Goal: Task Accomplishment & Management: Manage account settings

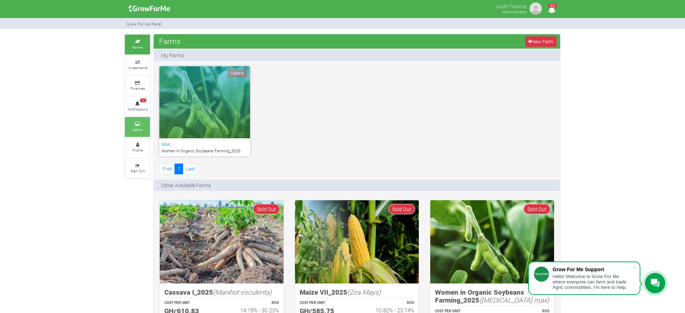
click at [135, 123] on icon at bounding box center [138, 124] width 22 height 4
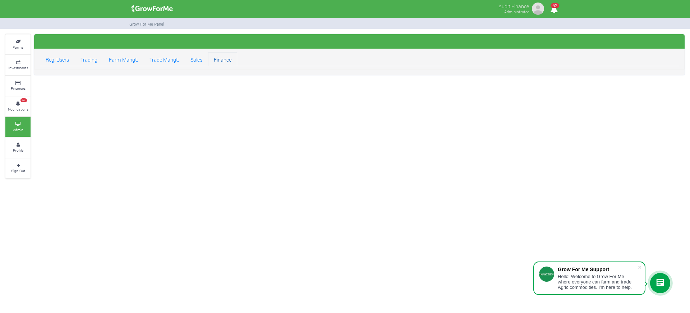
click at [221, 59] on link "Finance" at bounding box center [222, 59] width 29 height 14
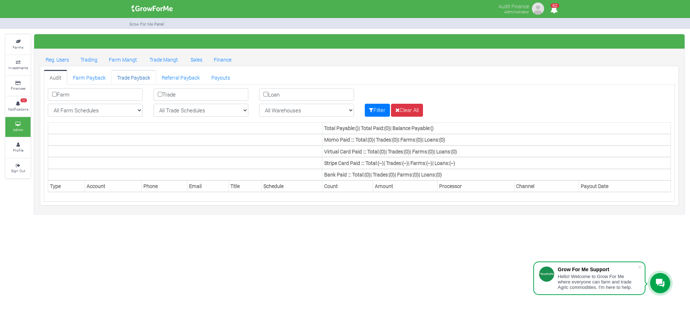
click at [135, 78] on link "Trade Payback" at bounding box center [133, 77] width 45 height 14
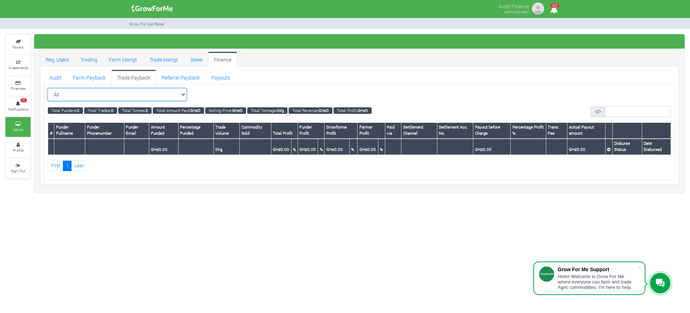
click at [186, 92] on select "All All Maize Trading (Maize Trade)" at bounding box center [117, 94] width 139 height 13
select select "?tradeschedule=30"
click at [48, 88] on select "All All Maize Trading (Maize Trade)" at bounding box center [117, 94] width 139 height 13
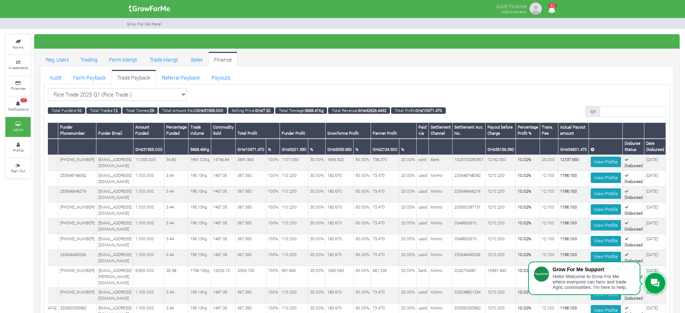
scroll to position [0, 0]
click at [186, 94] on select "Rice Trade 2025 Q1 (Rice Trade ) All Maize Trading (Maize Trade)" at bounding box center [117, 94] width 139 height 13
select select "?tradeschedule=26"
click at [48, 88] on select "Rice Trade 2025 Q1 (Rice Trade ) All Maize Trading (Maize Trade)" at bounding box center [117, 94] width 139 height 13
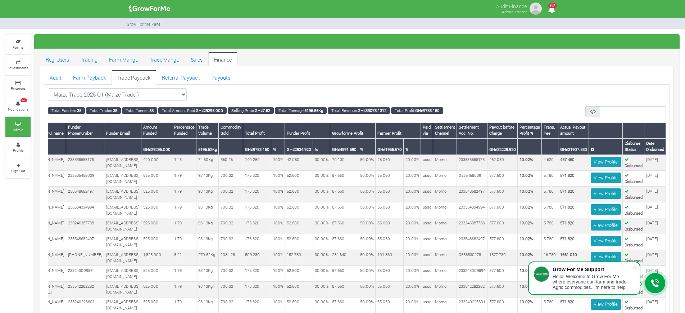
click at [190, 92] on div "Maize Trade 2025 Q1 (Maize Trade ) All" at bounding box center [357, 94] width 618 height 13
click at [185, 93] on select "Maize Trade 2025 Q1 (Maize Trade ) All Maize Trading (Maize Trade)" at bounding box center [117, 94] width 139 height 13
select select "?tradeschedule=28"
click at [48, 88] on select "Maize Trade 2025 Q1 (Maize Trade ) All Maize Trading (Maize Trade)" at bounding box center [117, 94] width 139 height 13
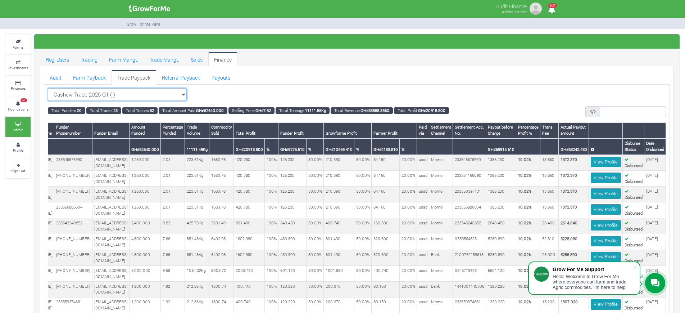
click at [184, 92] on select "Cashew Trade 2025 Q1 ( ) All Maize Trading (Maize Trade)" at bounding box center [117, 94] width 139 height 13
select select "?tradeschedule=15"
click at [48, 88] on select "Cashew Trade 2025 Q1 ( ) All Maize Trading (Maize Trade)" at bounding box center [117, 94] width 139 height 13
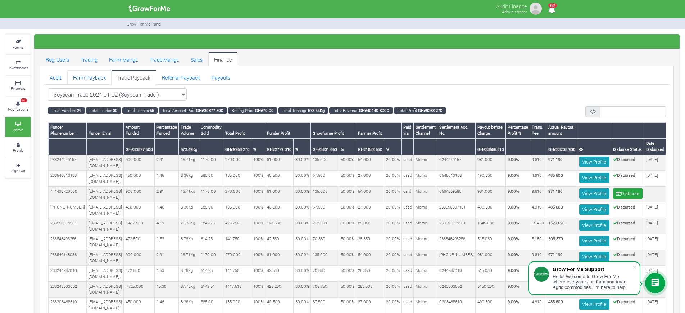
click at [100, 79] on link "Farm Payback" at bounding box center [89, 77] width 44 height 14
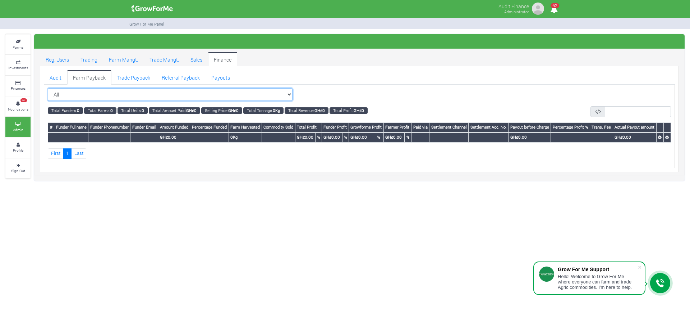
click at [274, 92] on select "All All Women in Maize VIII_2025 (Women in Maize VIII_2025)" at bounding box center [170, 94] width 245 height 13
select select "?cropschedule=34"
click at [48, 88] on select "All All Women in Maize VIII_2025 (Women in Maize VIII_2025)" at bounding box center [170, 94] width 245 height 13
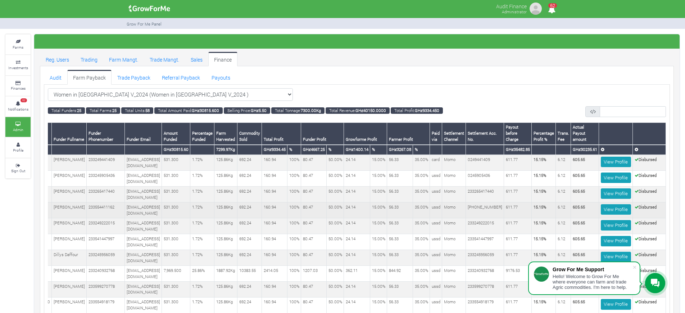
scroll to position [0, 0]
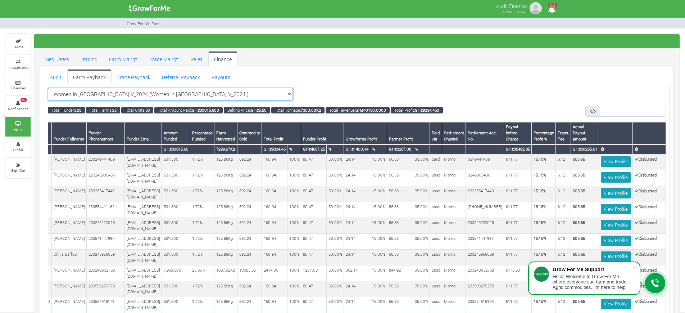
click at [272, 93] on select "Women in Maize V_2024 (Women in Maize V_2024 ) All Women in Maize VIII_2025 (Wo…" at bounding box center [170, 94] width 245 height 13
select select "?cropschedule=40"
click at [48, 88] on select "Women in Maize V_2024 (Women in Maize V_2024 ) All Women in Maize VIII_2025 (Wo…" at bounding box center [170, 94] width 245 height 13
